Goal: Task Accomplishment & Management: Complete application form

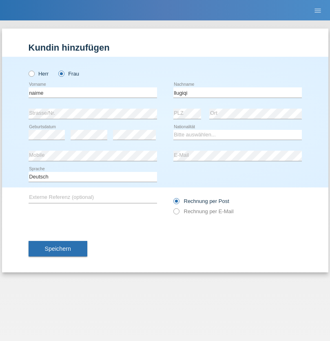
type input "llugiqi"
select select "CH"
radio input "true"
click at [93, 92] on input "text" at bounding box center [93, 92] width 128 height 10
type input "Fatijana"
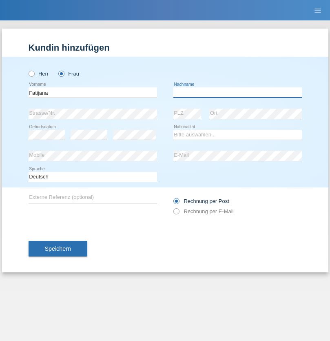
click at [237, 92] on input "text" at bounding box center [237, 92] width 128 height 10
type input "Zulbeari"
select select "MK"
select select "C"
select select "20"
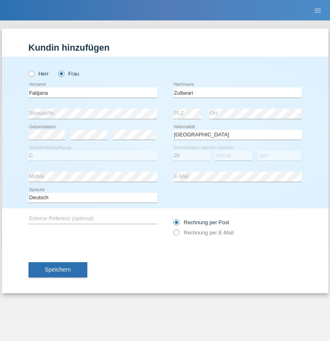
select select "06"
select select "2000"
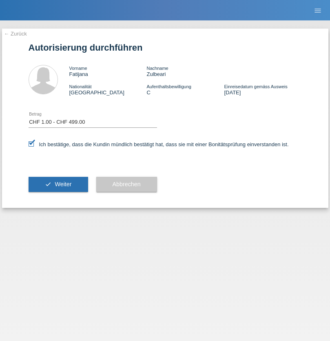
select select "1"
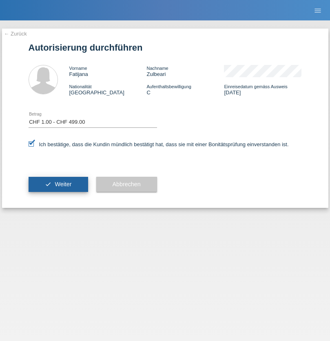
click at [58, 184] on span "Weiter" at bounding box center [63, 184] width 17 height 7
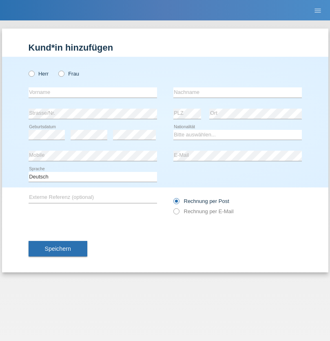
radio input "true"
click at [93, 92] on input "text" at bounding box center [93, 92] width 128 height 10
type input "Shanas"
click at [237, 92] on input "text" at bounding box center [237, 92] width 128 height 10
type input "Baranati"
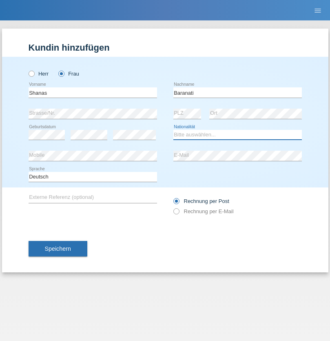
select select "CH"
radio input "true"
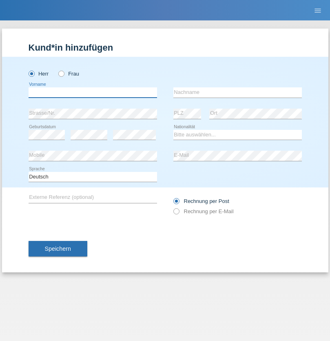
click at [93, 92] on input "text" at bounding box center [93, 92] width 128 height 10
type input "Khoshnaw"
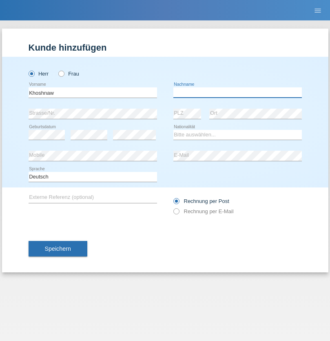
click at [237, 92] on input "text" at bounding box center [237, 92] width 128 height 10
type input "Abdulqadir"
select select "IR"
select select "C"
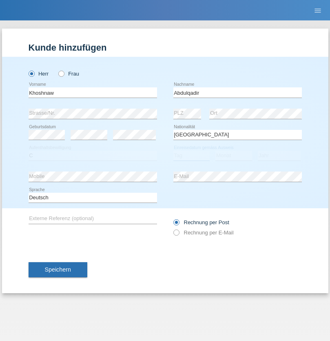
select select "03"
select select "09"
select select "2015"
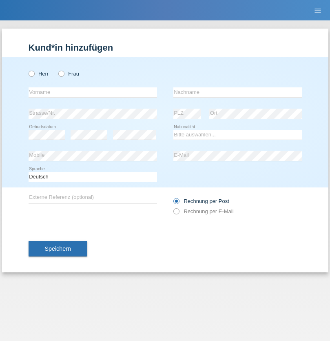
radio input "true"
click at [93, 92] on input "text" at bounding box center [93, 92] width 128 height 10
type input "[PERSON_NAME]"
click at [237, 92] on input "text" at bounding box center [237, 92] width 128 height 10
type input "Sokol"
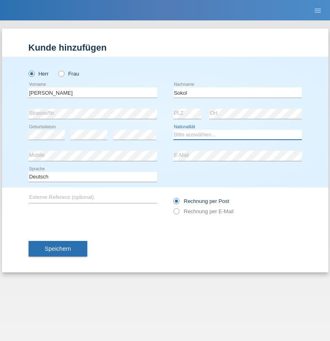
select select "XK"
select select "C"
select select "02"
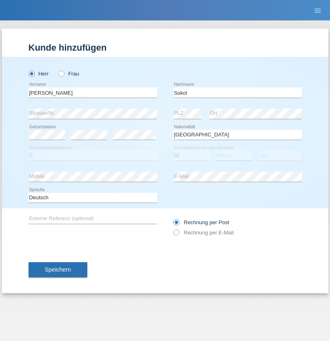
select select "08"
select select "1988"
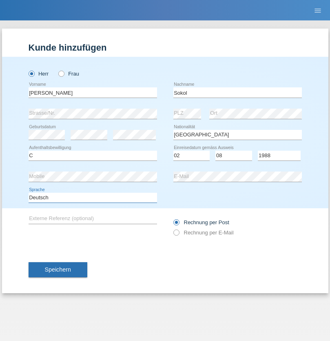
select select "en"
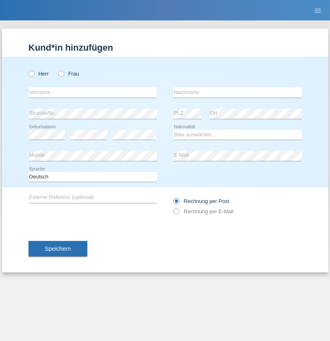
radio input "true"
click at [93, 92] on input "text" at bounding box center [93, 92] width 128 height 10
type input "Mustafa"
click at [237, 92] on input "text" at bounding box center [237, 92] width 128 height 10
type input "Sokol"
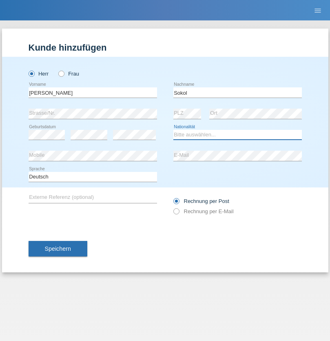
select select "XK"
select select "C"
select select "02"
select select "08"
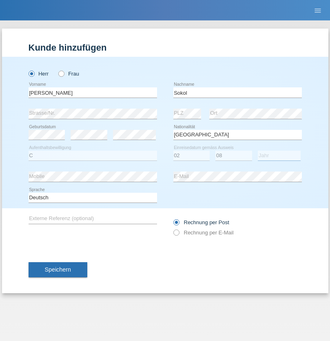
select select "1988"
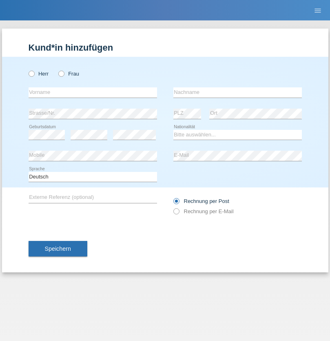
radio input "true"
click at [93, 92] on input "text" at bounding box center [93, 92] width 128 height 10
type input "[PERSON_NAME]"
click at [237, 92] on input "text" at bounding box center [237, 92] width 128 height 10
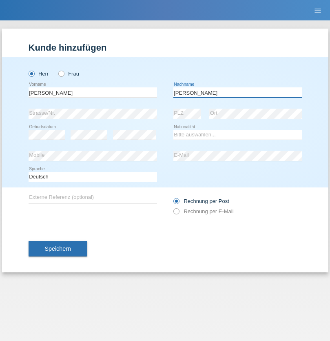
type input "[PERSON_NAME]"
select select "PL"
select select "C"
select select "11"
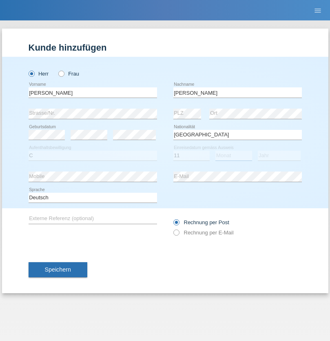
select select "01"
select select "2007"
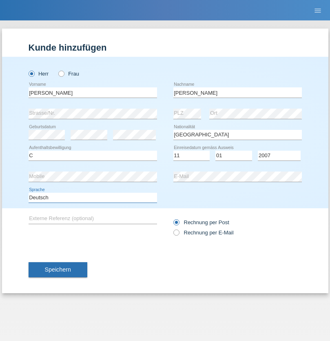
select select "en"
